Goal: Information Seeking & Learning: Learn about a topic

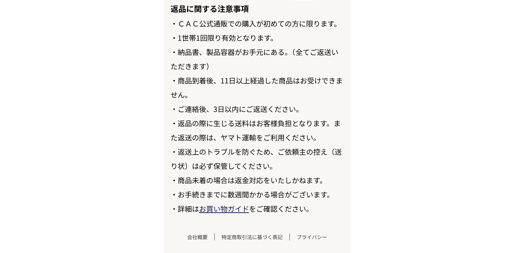
scroll to position [7883, 0]
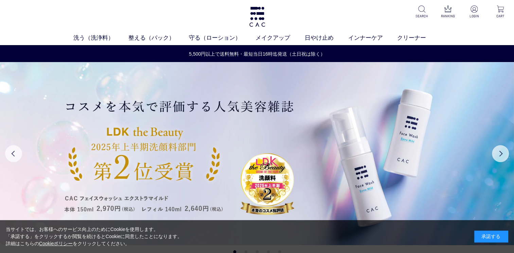
click at [498, 237] on div "承諾する" at bounding box center [491, 237] width 34 height 12
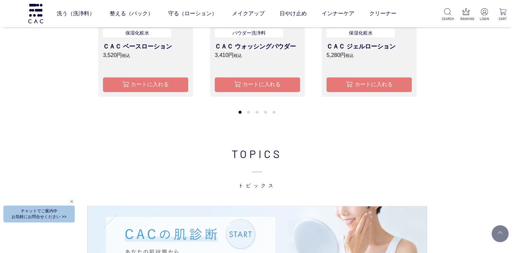
scroll to position [781, 0]
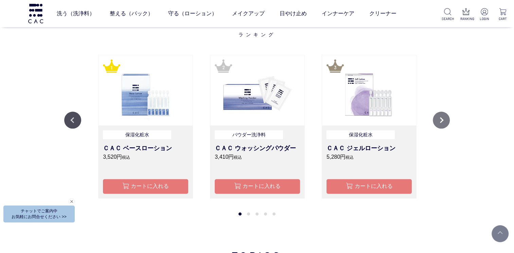
click at [441, 120] on button "Next" at bounding box center [440, 120] width 17 height 17
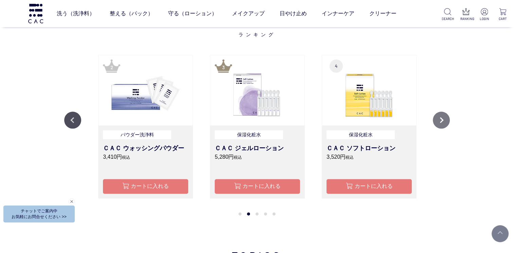
click at [440, 120] on button "Next" at bounding box center [440, 120] width 17 height 17
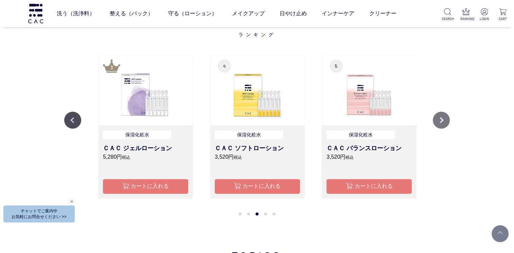
click at [440, 120] on button "Next" at bounding box center [440, 120] width 17 height 17
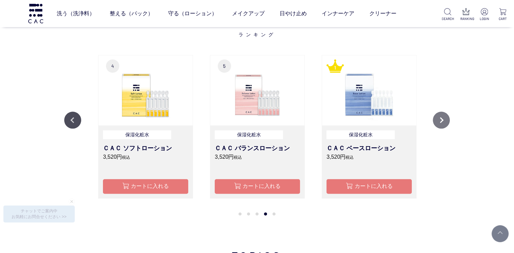
click at [440, 120] on button "Next" at bounding box center [440, 120] width 17 height 17
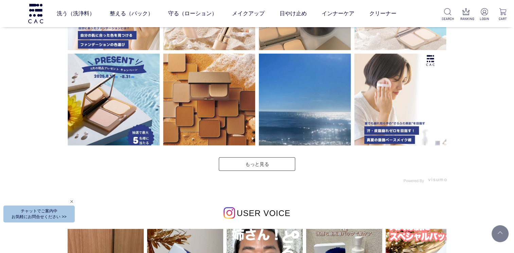
scroll to position [2003, 0]
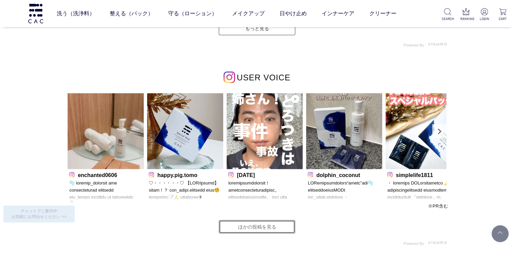
click at [261, 227] on link "ほかの投稿を見る" at bounding box center [257, 227] width 76 height 14
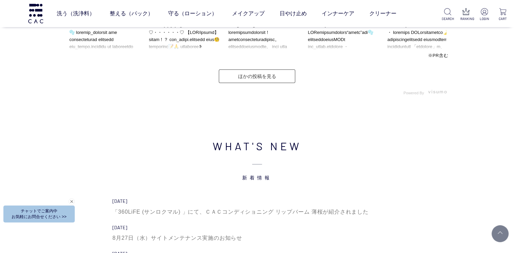
scroll to position [2206, 0]
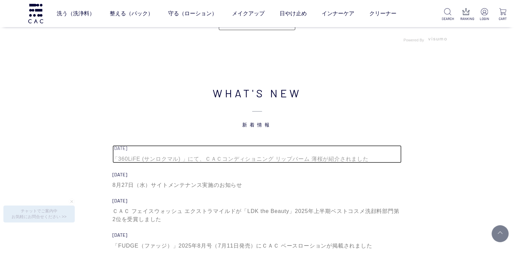
click at [286, 160] on div "「360LiFE (サンロクマル) 」にて、ＣＡＣコンディショニング リップバーム 薄桜が紹介されました" at bounding box center [256, 159] width 289 height 8
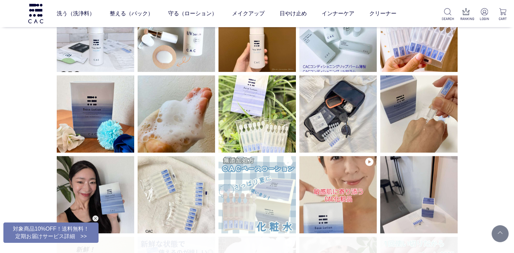
scroll to position [305, 0]
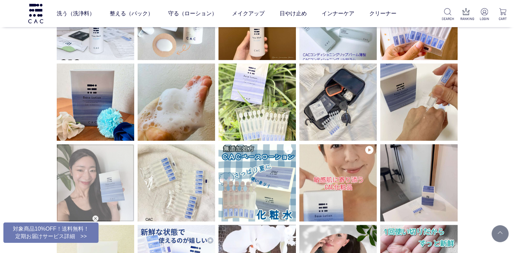
click at [112, 185] on img at bounding box center [95, 182] width 77 height 77
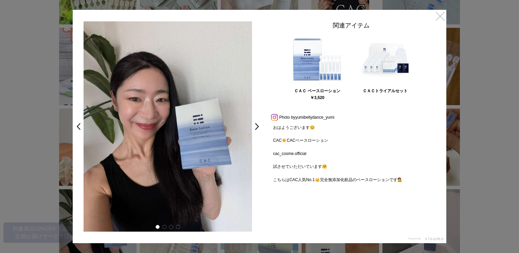
click at [441, 16] on link "×" at bounding box center [440, 16] width 12 height 12
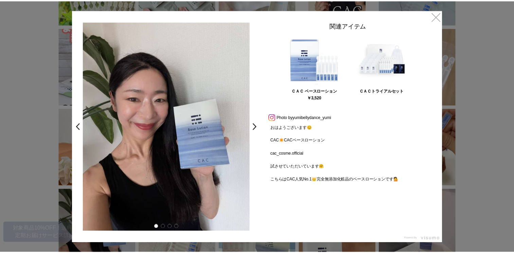
scroll to position [305, 0]
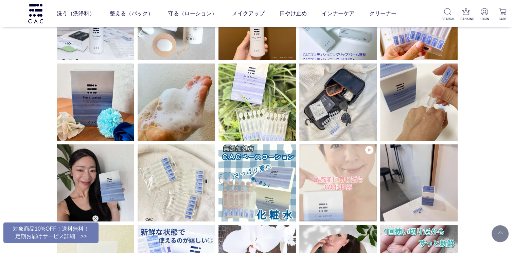
click at [352, 206] on img at bounding box center [337, 182] width 77 height 77
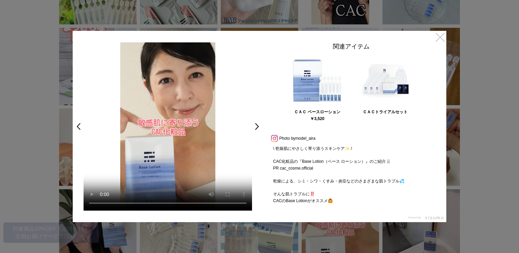
click at [439, 38] on link "×" at bounding box center [440, 37] width 12 height 12
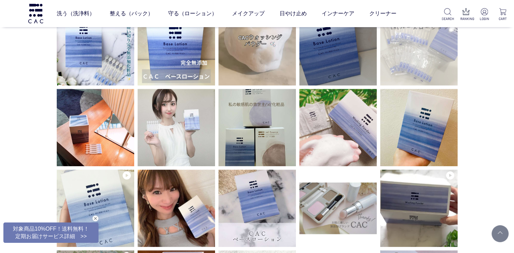
scroll to position [611, 0]
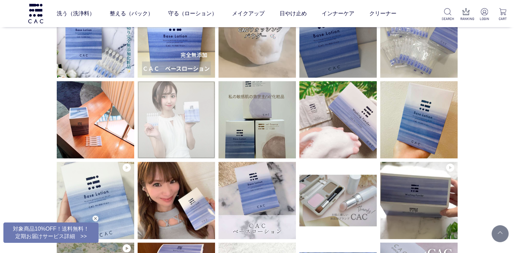
click at [191, 134] on img at bounding box center [175, 119] width 77 height 77
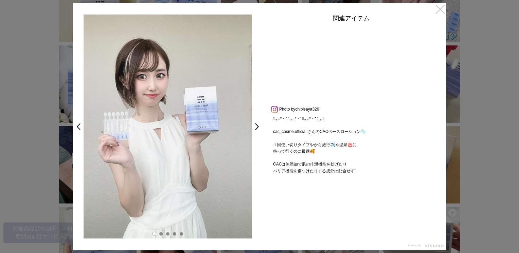
click at [441, 12] on link "×" at bounding box center [440, 9] width 12 height 12
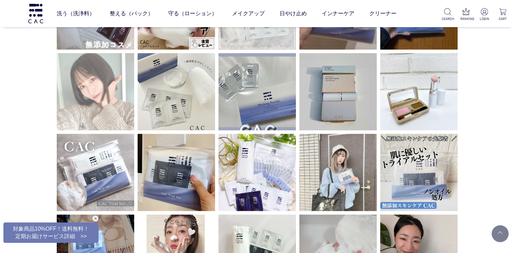
scroll to position [1290, 0]
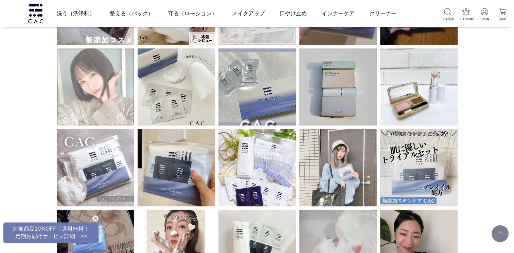
click at [112, 89] on img at bounding box center [95, 87] width 77 height 77
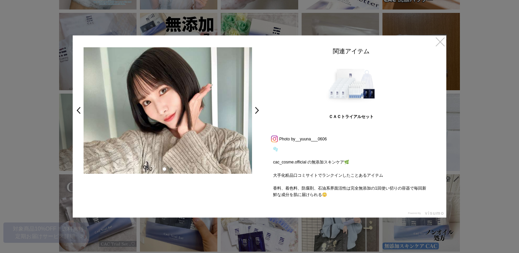
click at [437, 43] on link "×" at bounding box center [440, 42] width 12 height 12
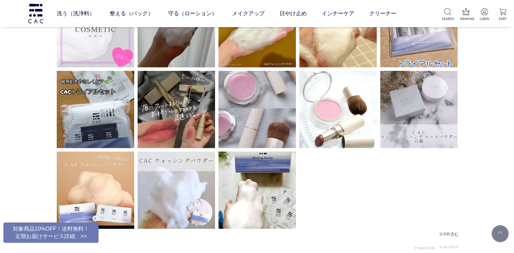
scroll to position [1867, 0]
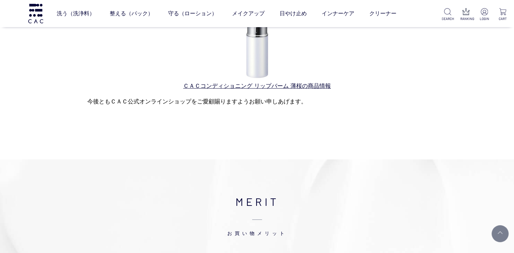
scroll to position [34, 0]
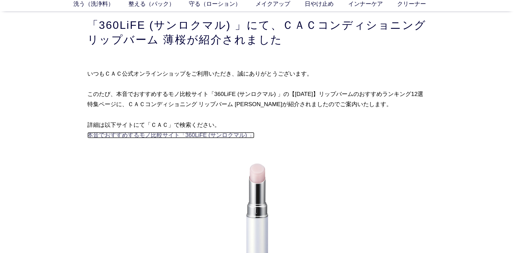
click at [198, 135] on link "本音でおすすめするモノ比較サイト「360LiFE (サンロクマル) 」" at bounding box center [170, 135] width 167 height 6
